Goal: Task Accomplishment & Management: Manage account settings

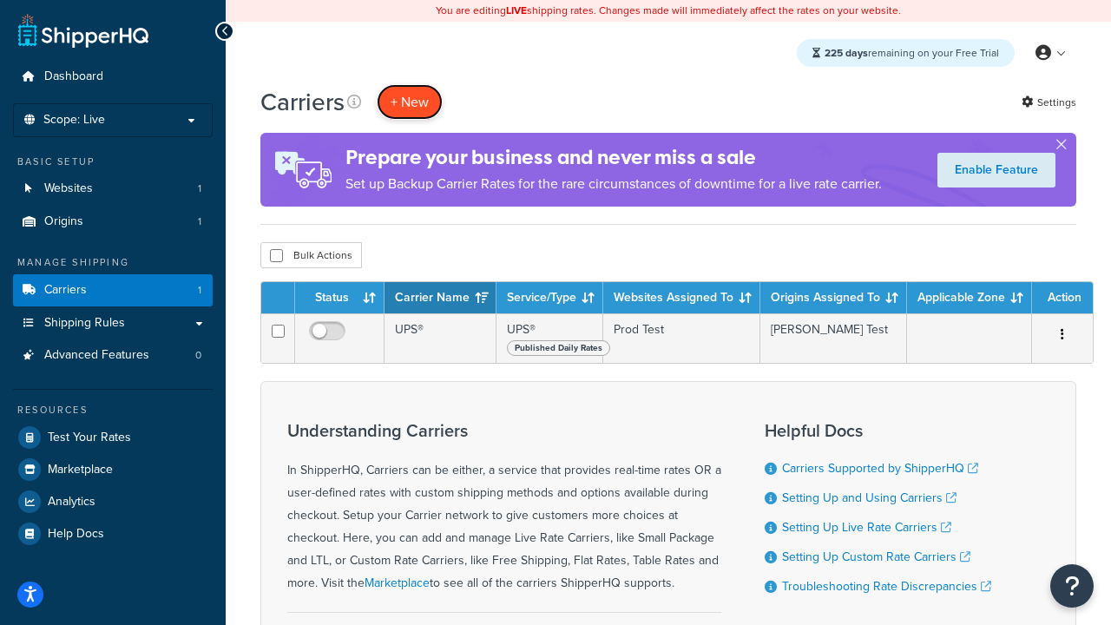
click at [410, 102] on button "+ New" at bounding box center [410, 102] width 66 height 36
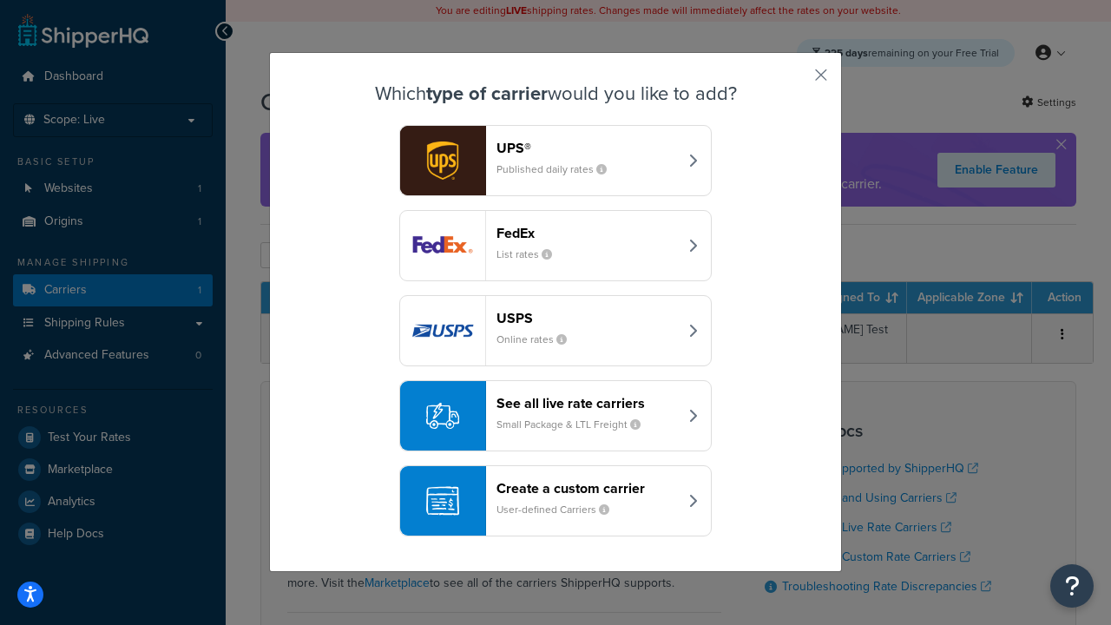
click at [587, 233] on header "FedEx" at bounding box center [586, 233] width 181 height 16
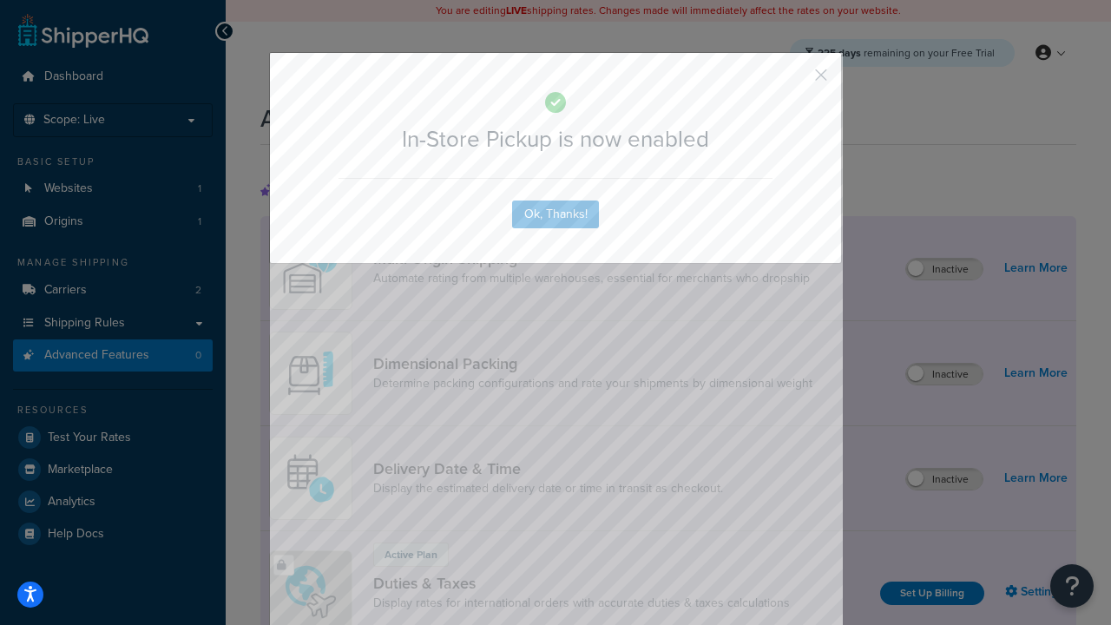
scroll to position [562, 0]
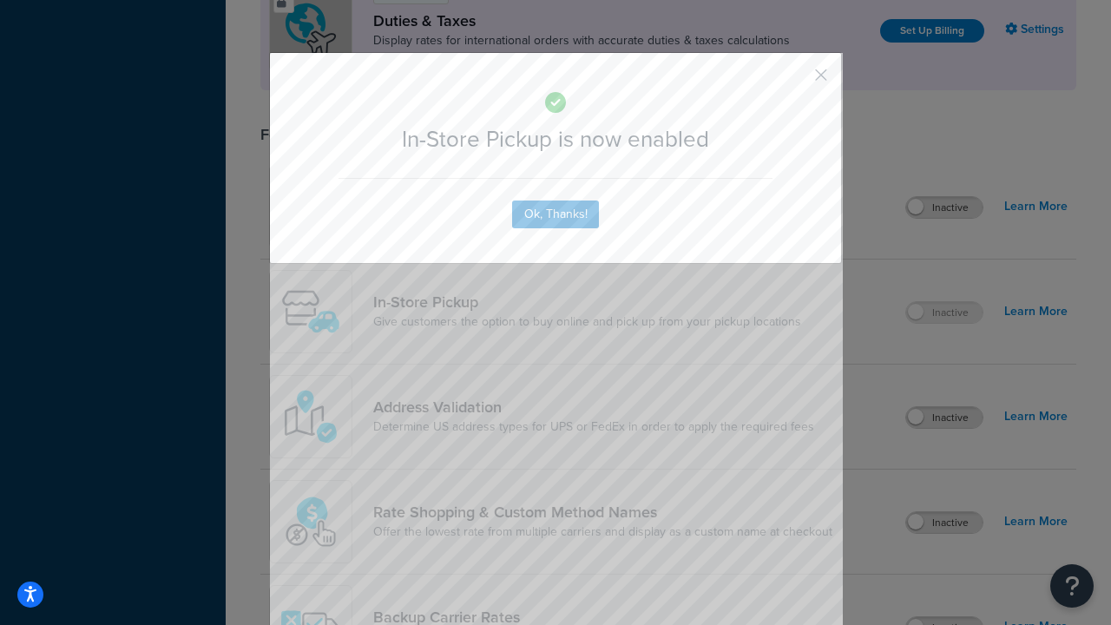
click at [795, 81] on button "button" at bounding box center [795, 81] width 4 height 4
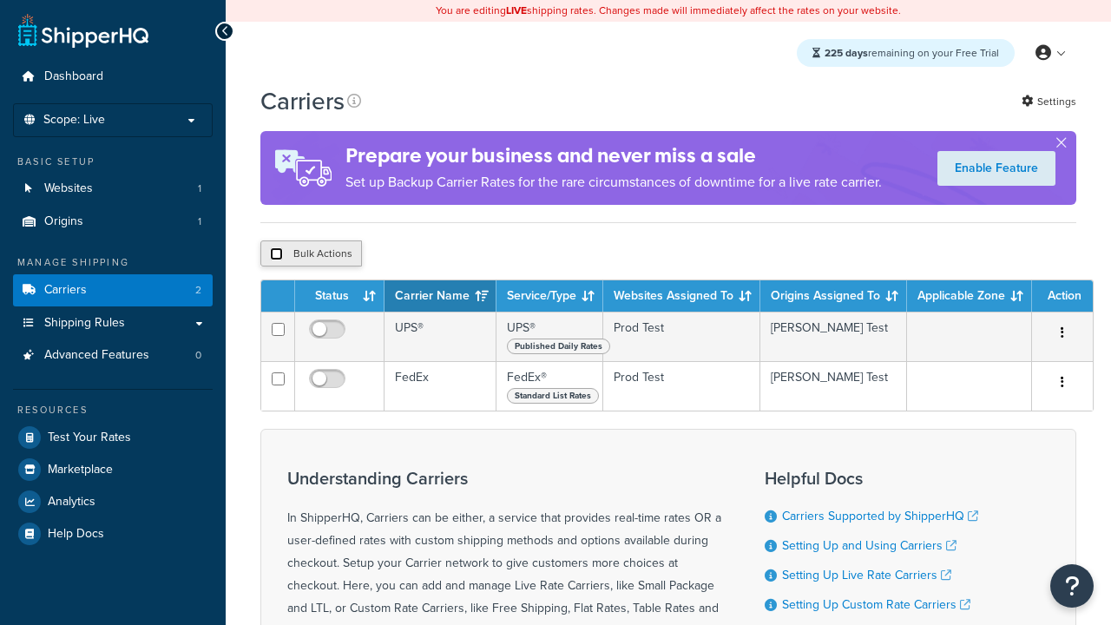
click at [276, 255] on input "checkbox" at bounding box center [276, 253] width 13 height 13
checkbox input "true"
click at [0, 0] on button "Delete" at bounding box center [0, 0] width 0 height 0
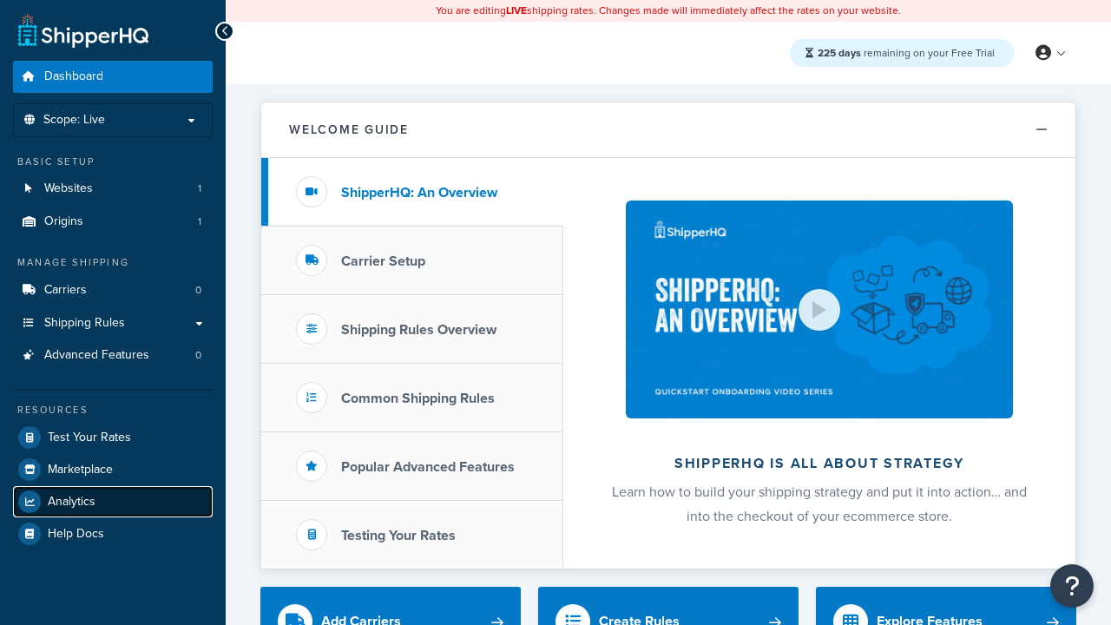
click at [71, 501] on span "Analytics" at bounding box center [72, 502] width 48 height 15
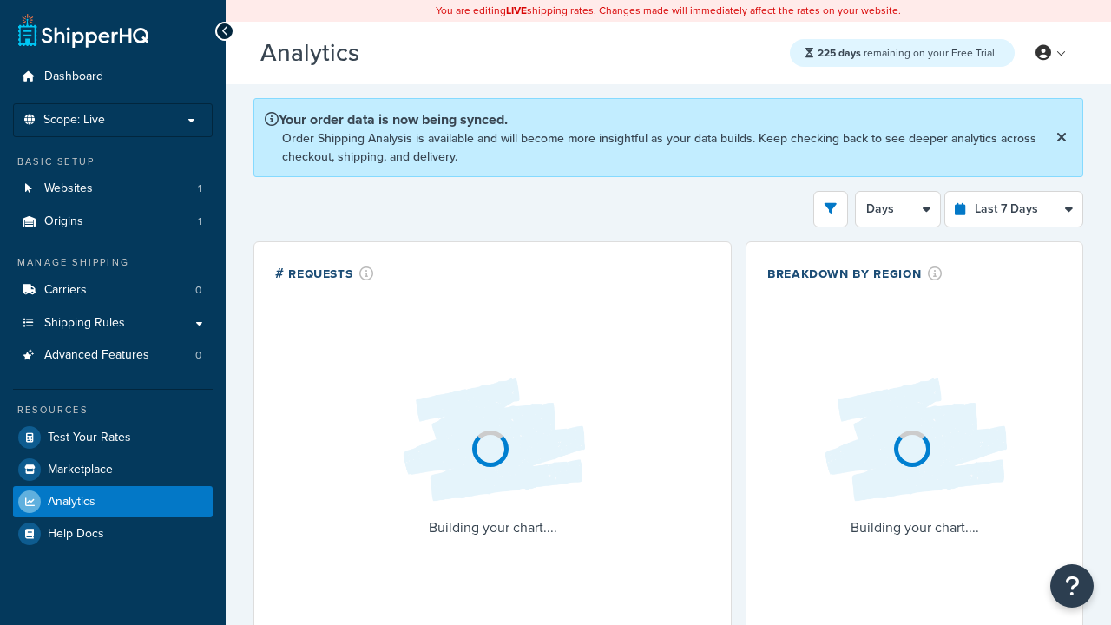
select select "last_7_days"
click at [830, 207] on icon "open filter drawer" at bounding box center [830, 208] width 12 height 12
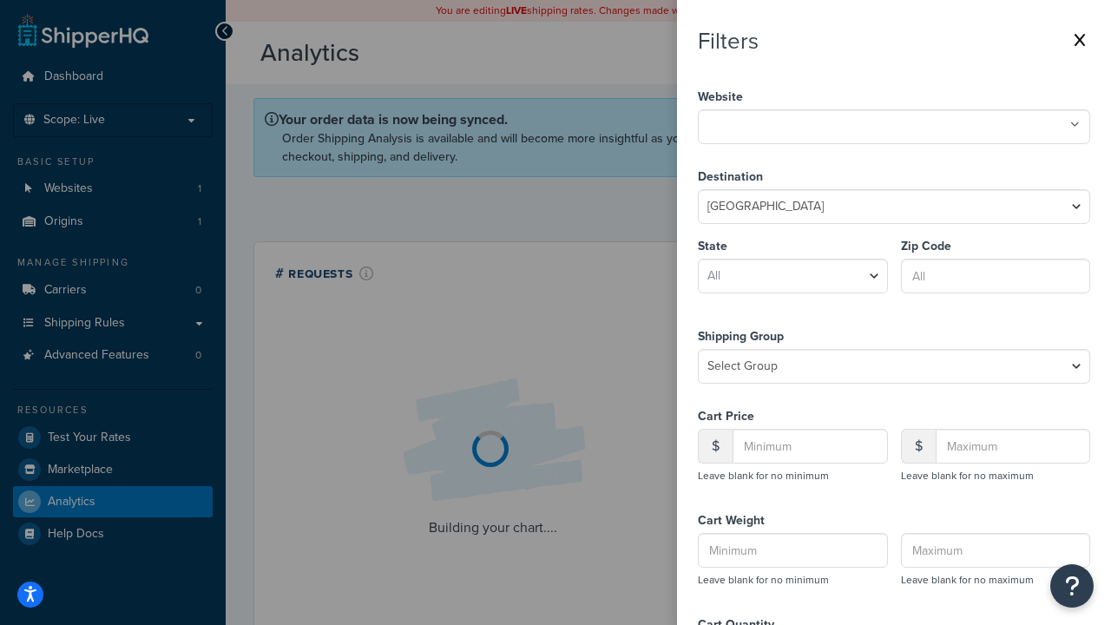
click at [1074, 125] on icon at bounding box center [1075, 125] width 10 height 10
select select "CA"
type input "92612"
type input "20"
type input "500"
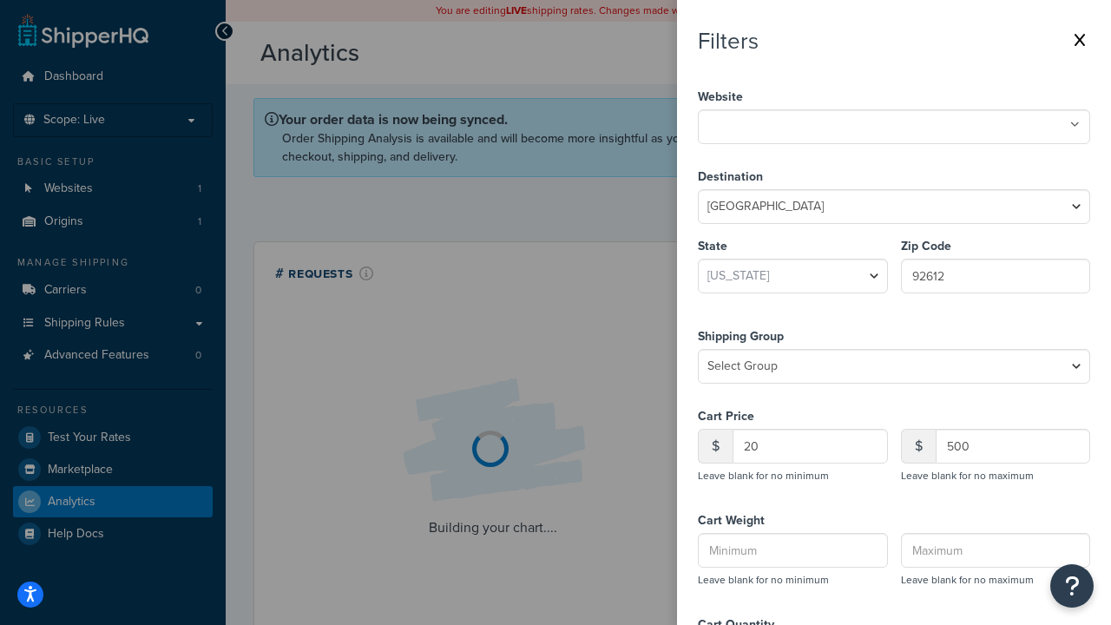
type input "1"
type input "20"
type input "5"
type input "300"
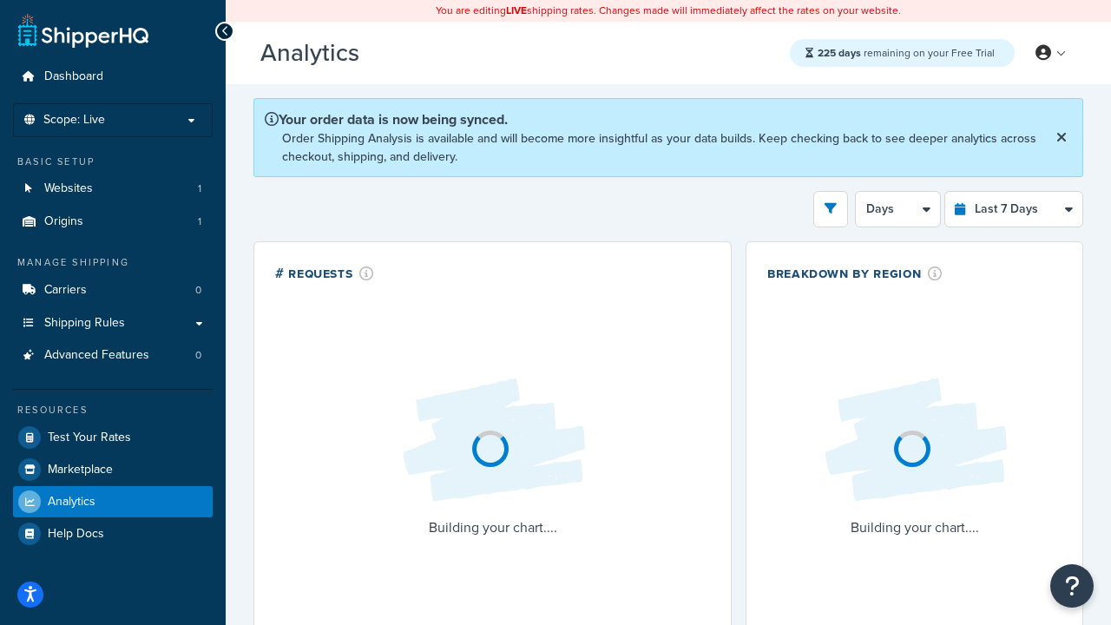
scroll to position [269, 0]
click at [822, 207] on button "5" at bounding box center [822, 209] width 49 height 36
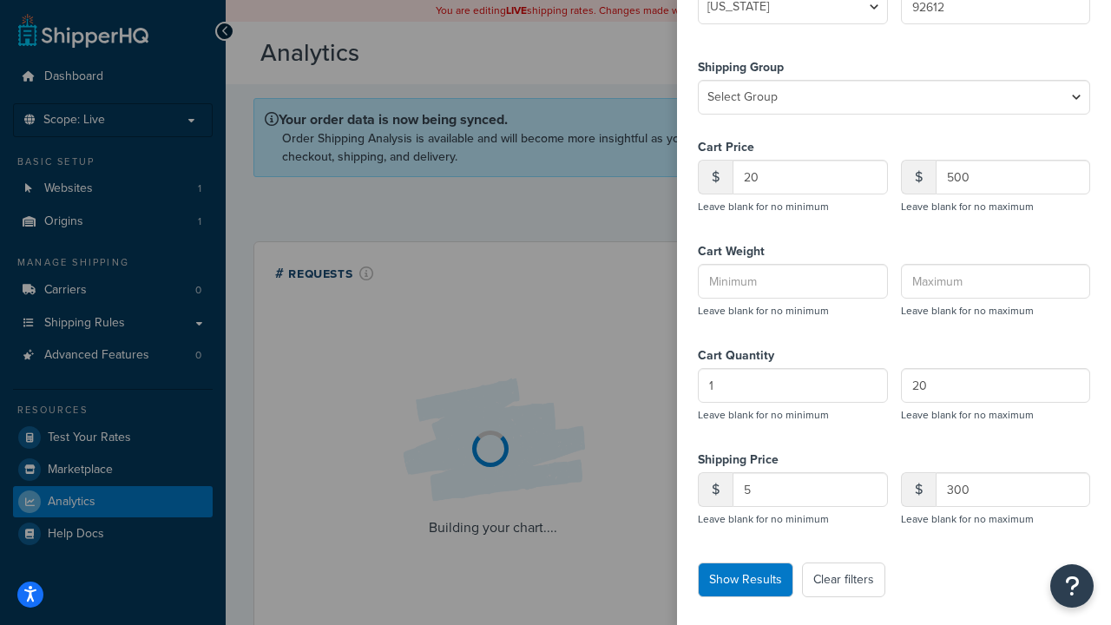
click at [843, 580] on button "Clear filters" at bounding box center [843, 579] width 83 height 35
select select
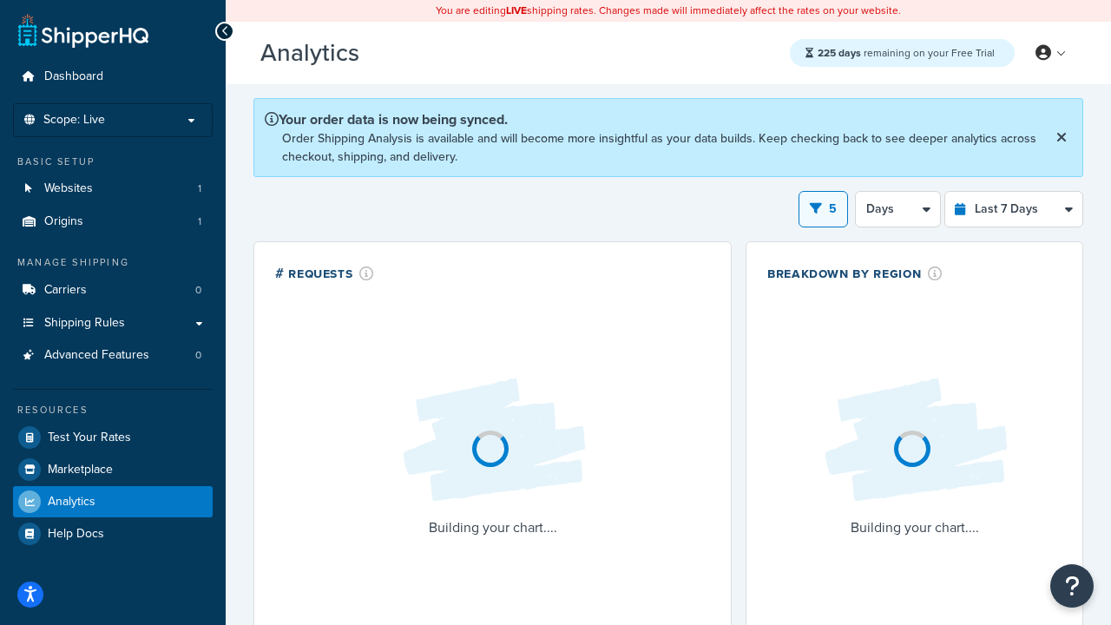
select select "1d"
select select "last_30_days"
select select "5d"
select select "last_7_days"
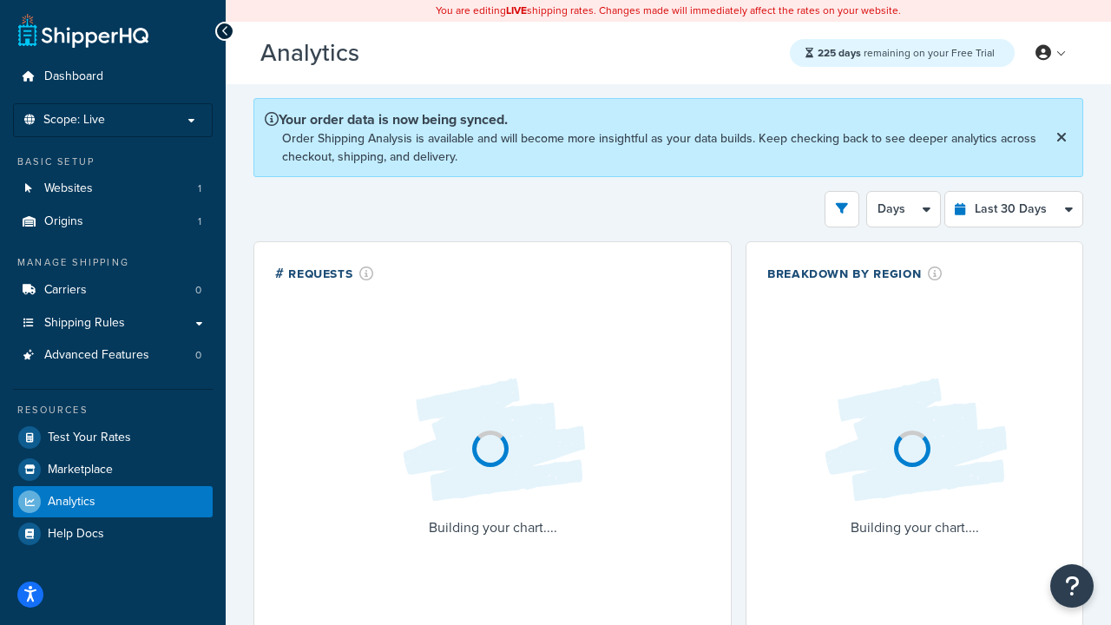
select select "1d"
